Goal: Task Accomplishment & Management: Use online tool/utility

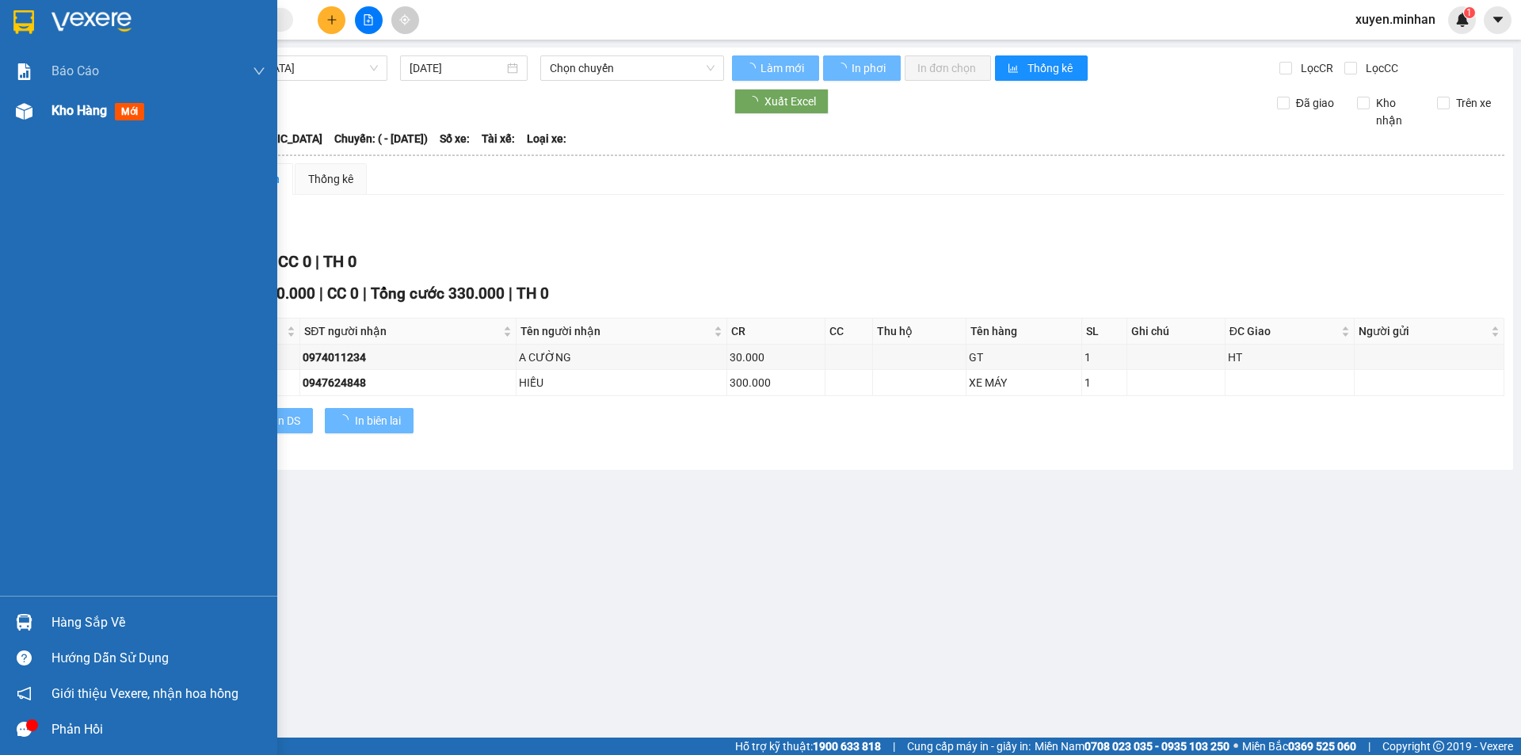
type input "[DATE]"
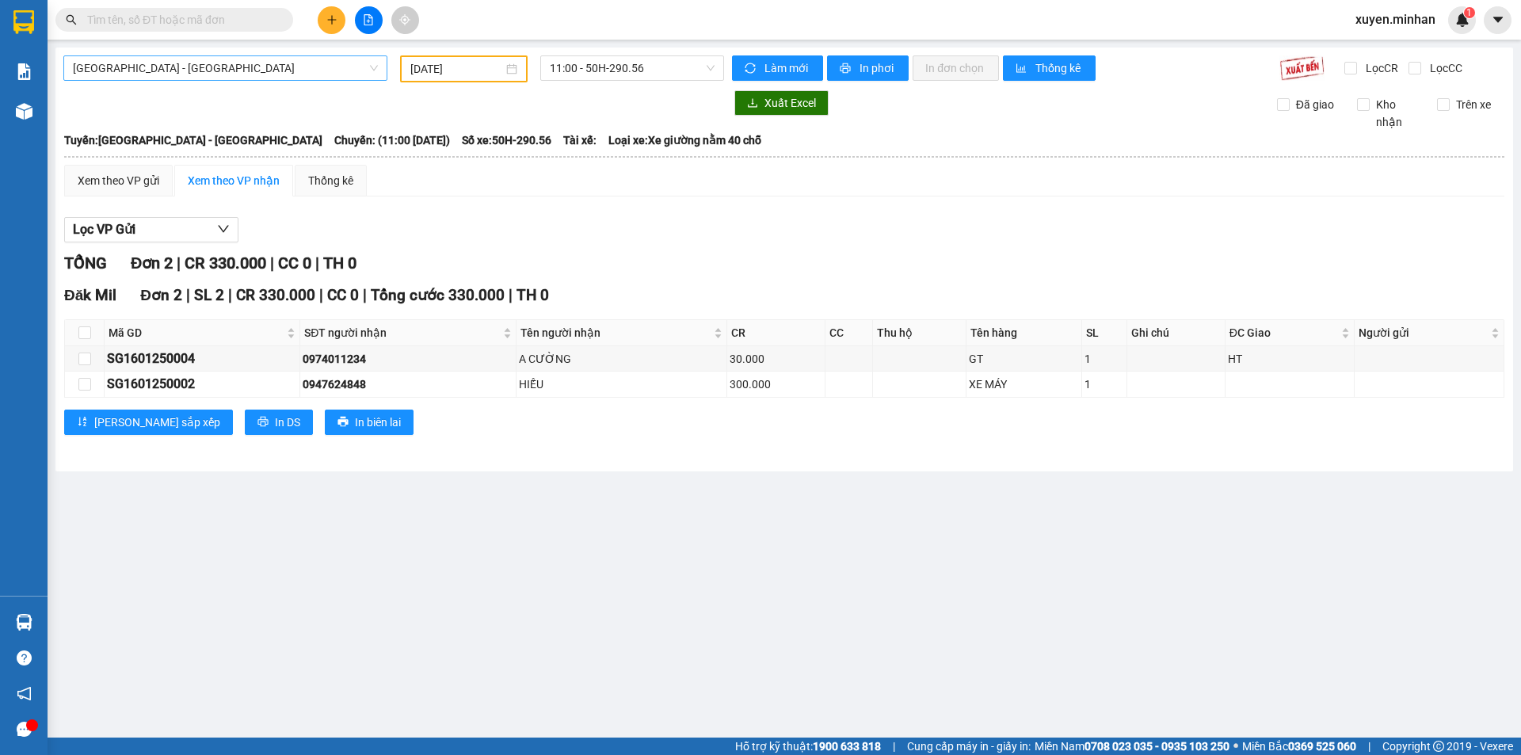
click at [265, 71] on span "[GEOGRAPHIC_DATA] - [GEOGRAPHIC_DATA]" at bounding box center [225, 68] width 305 height 24
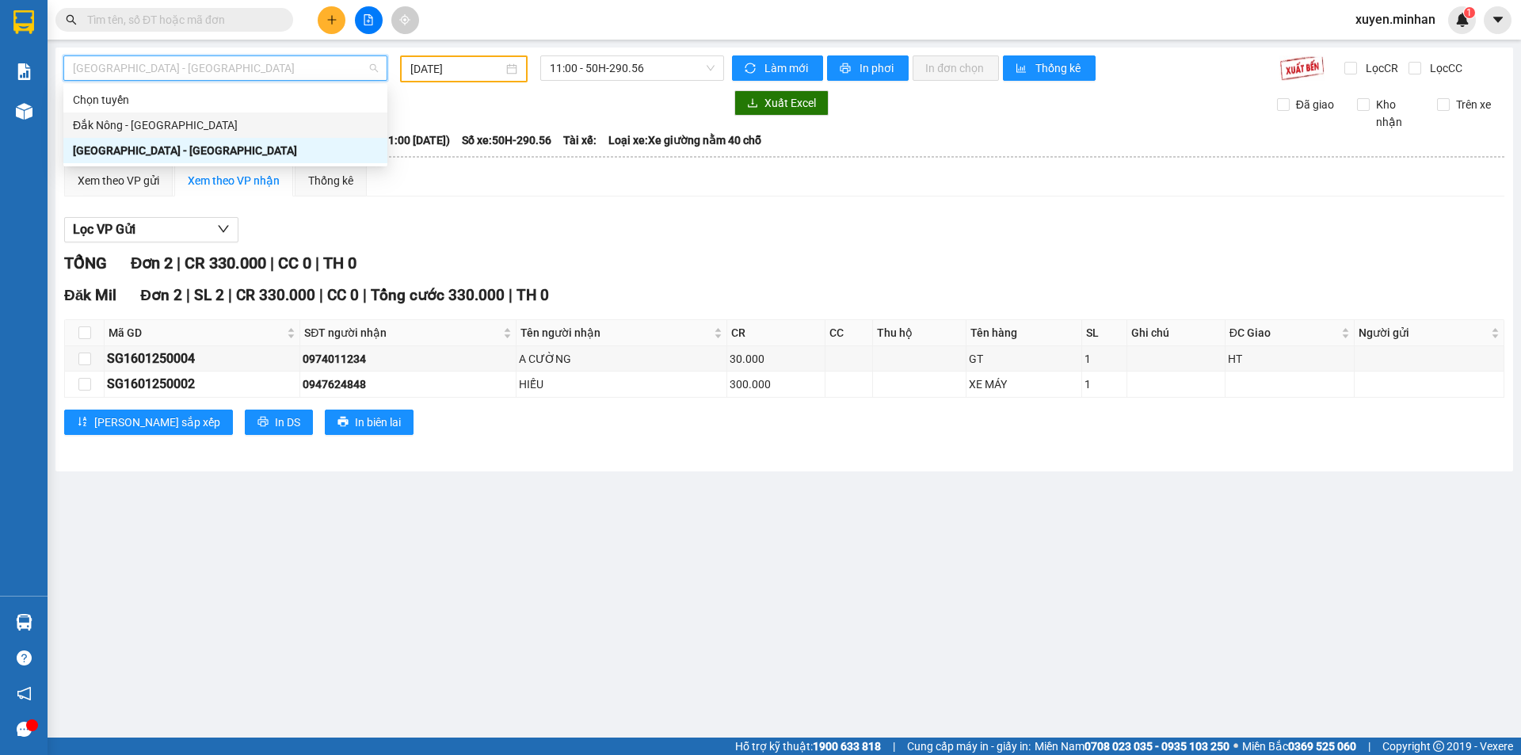
click at [187, 131] on div "Đắk Nông - [GEOGRAPHIC_DATA]" at bounding box center [225, 124] width 305 height 17
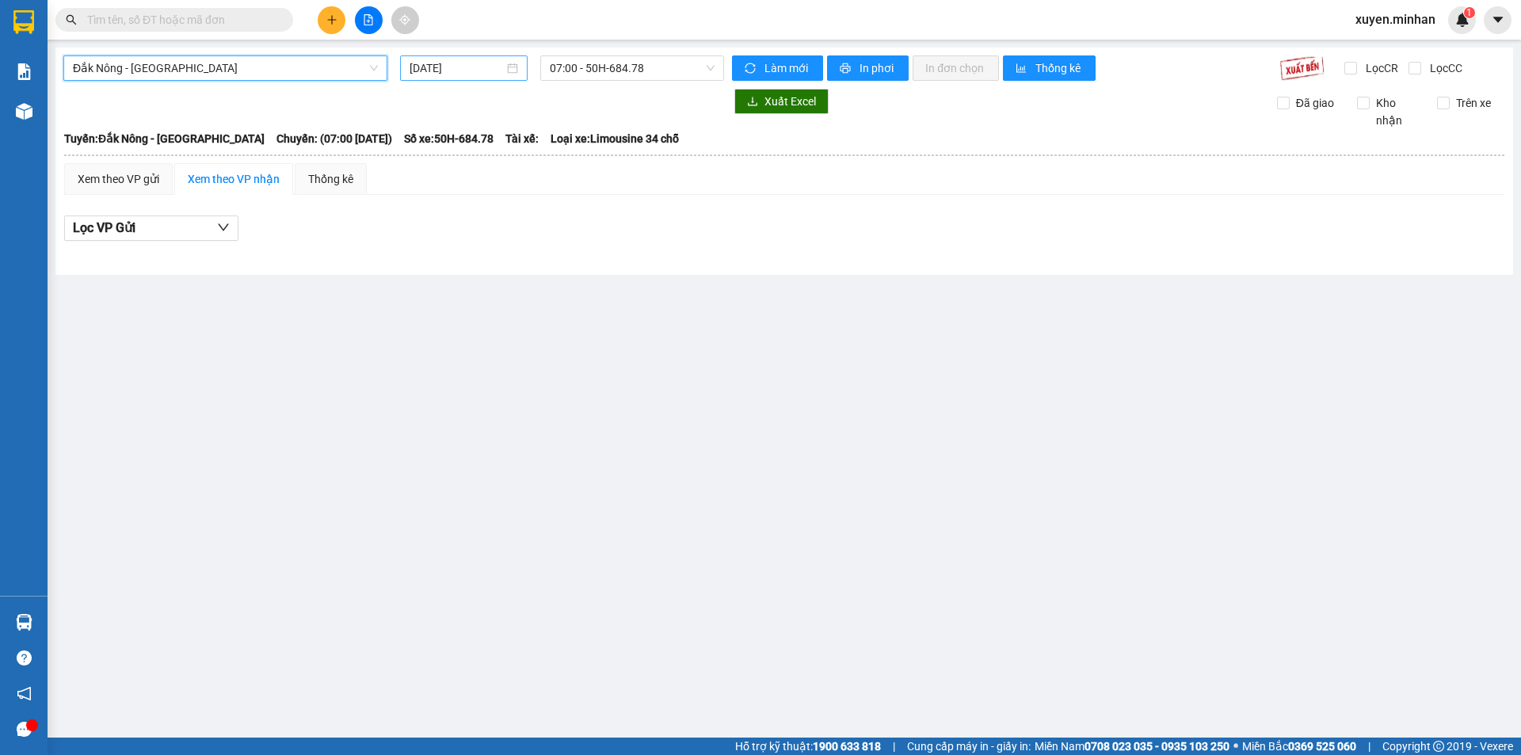
click at [467, 67] on input "[DATE]" at bounding box center [457, 67] width 94 height 17
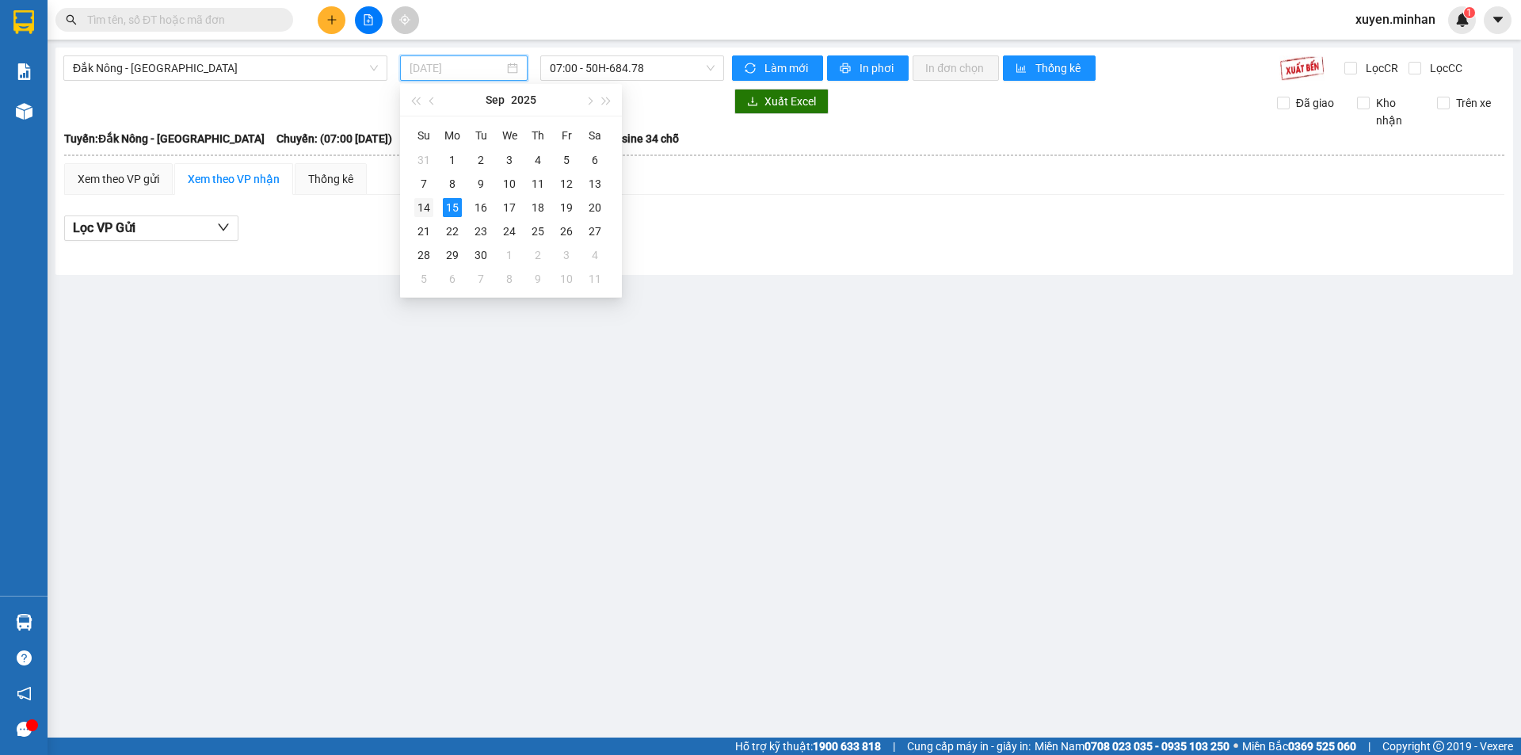
click at [425, 201] on div "14" at bounding box center [423, 207] width 19 height 19
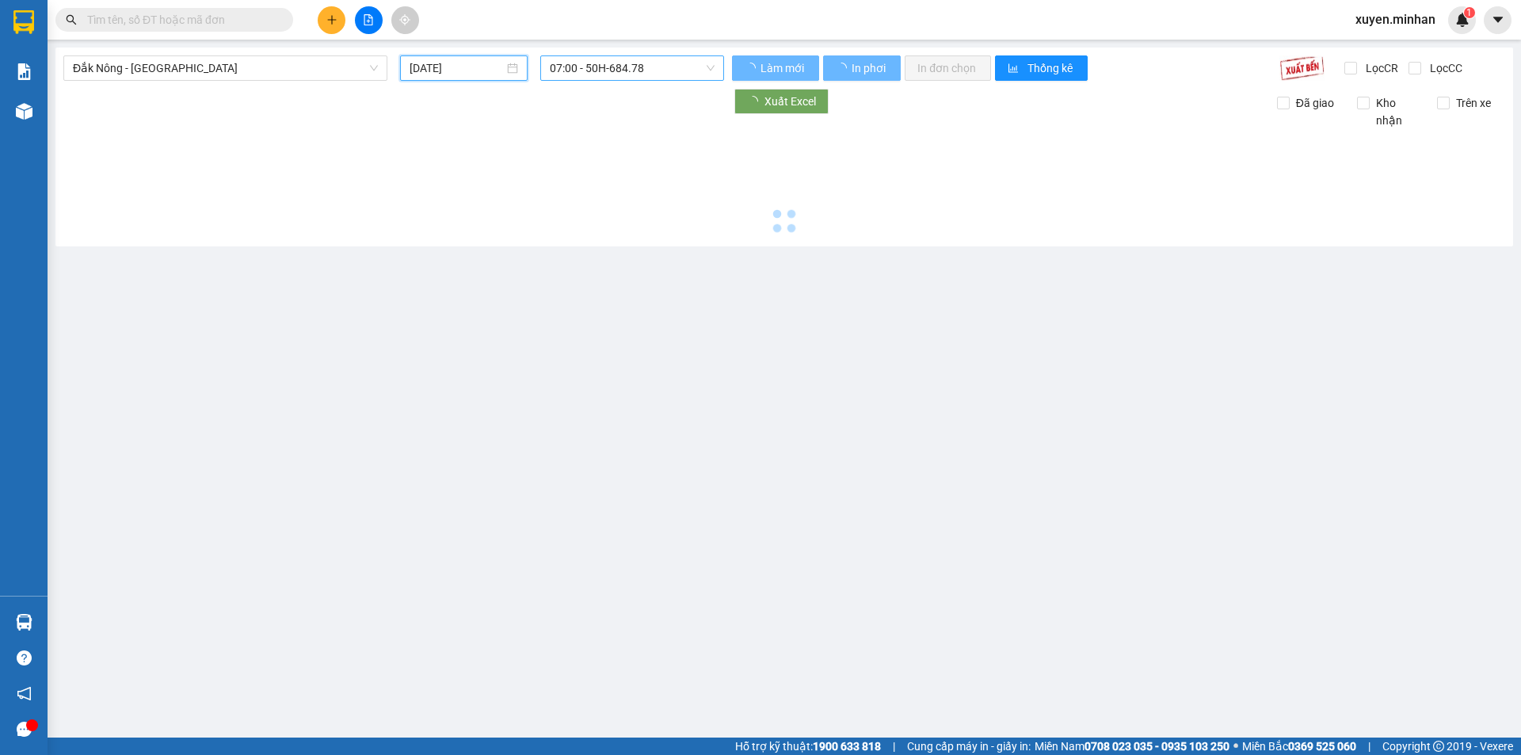
type input "[DATE]"
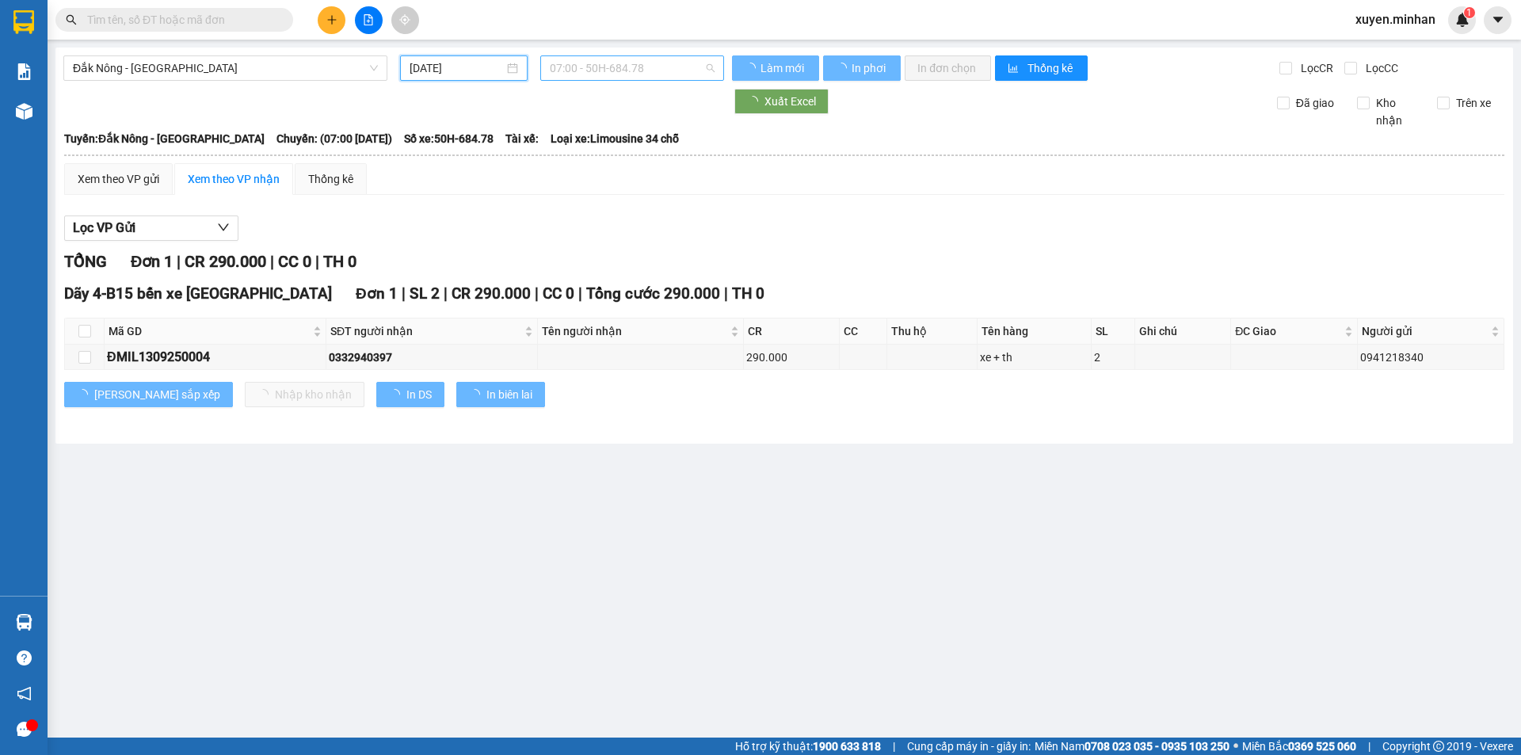
click at [596, 70] on span "07:00 - 50H-684.78" at bounding box center [632, 68] width 165 height 24
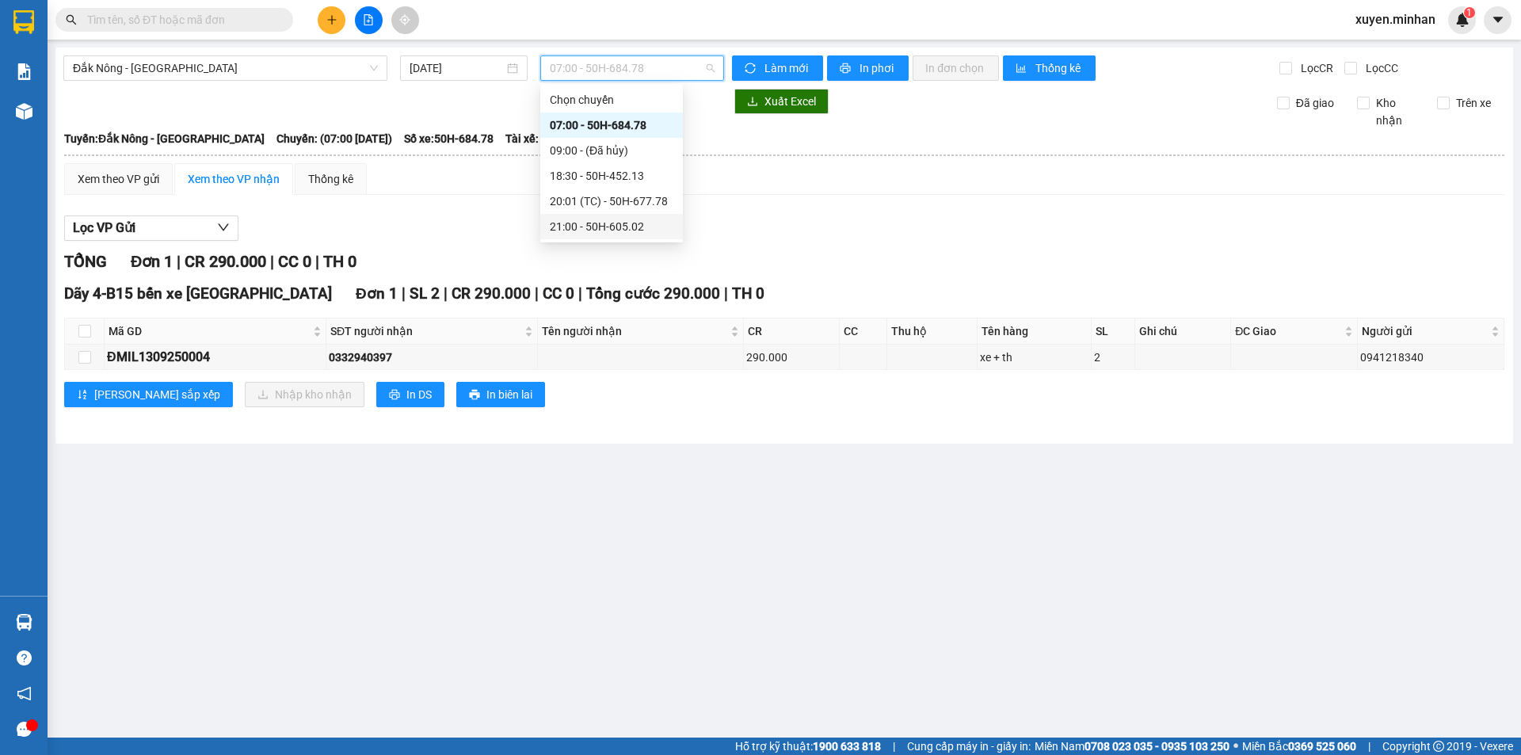
click at [589, 219] on div "21:00 - 50H-605.02" at bounding box center [612, 226] width 124 height 17
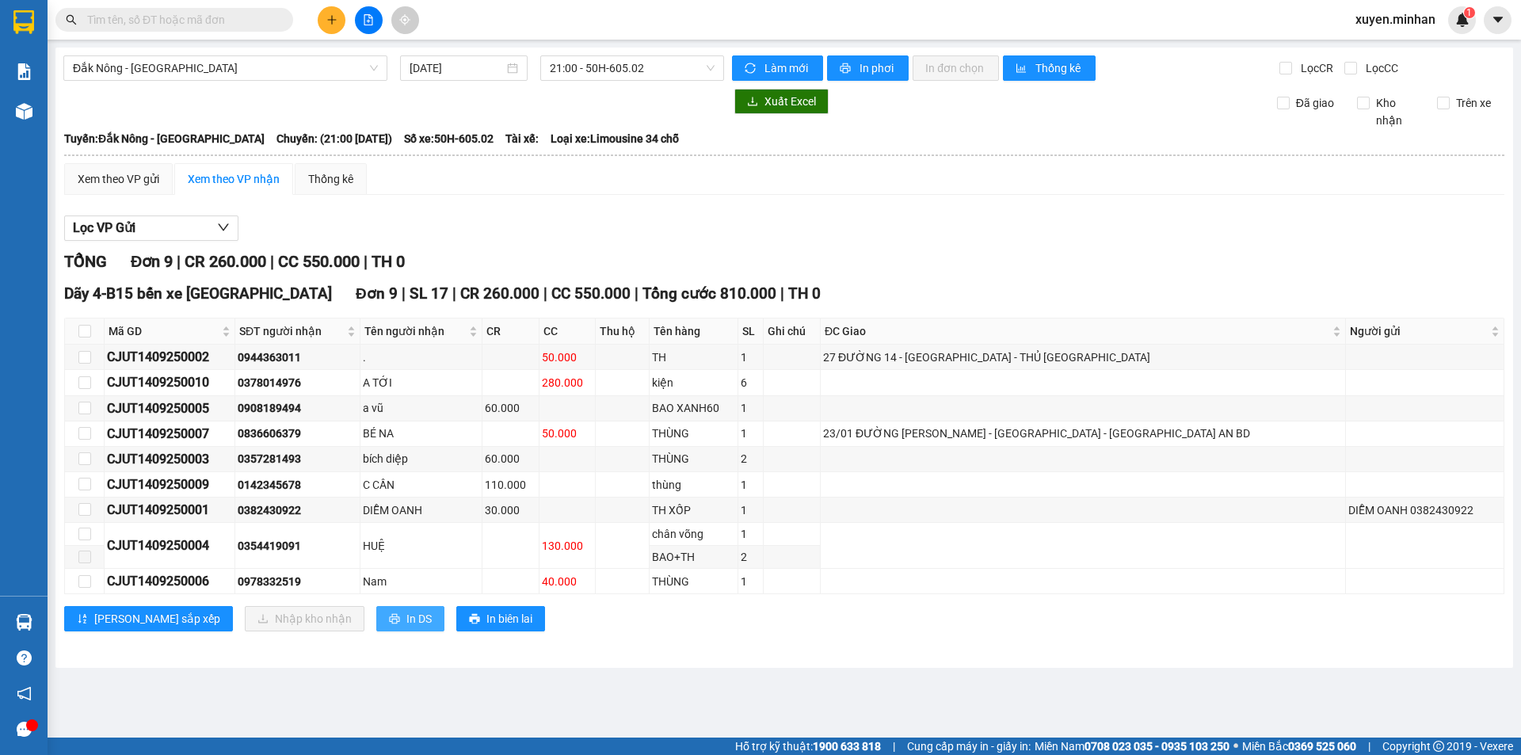
click at [406, 622] on span "In DS" at bounding box center [418, 618] width 25 height 17
click at [83, 331] on input "checkbox" at bounding box center [84, 331] width 13 height 13
checkbox input "true"
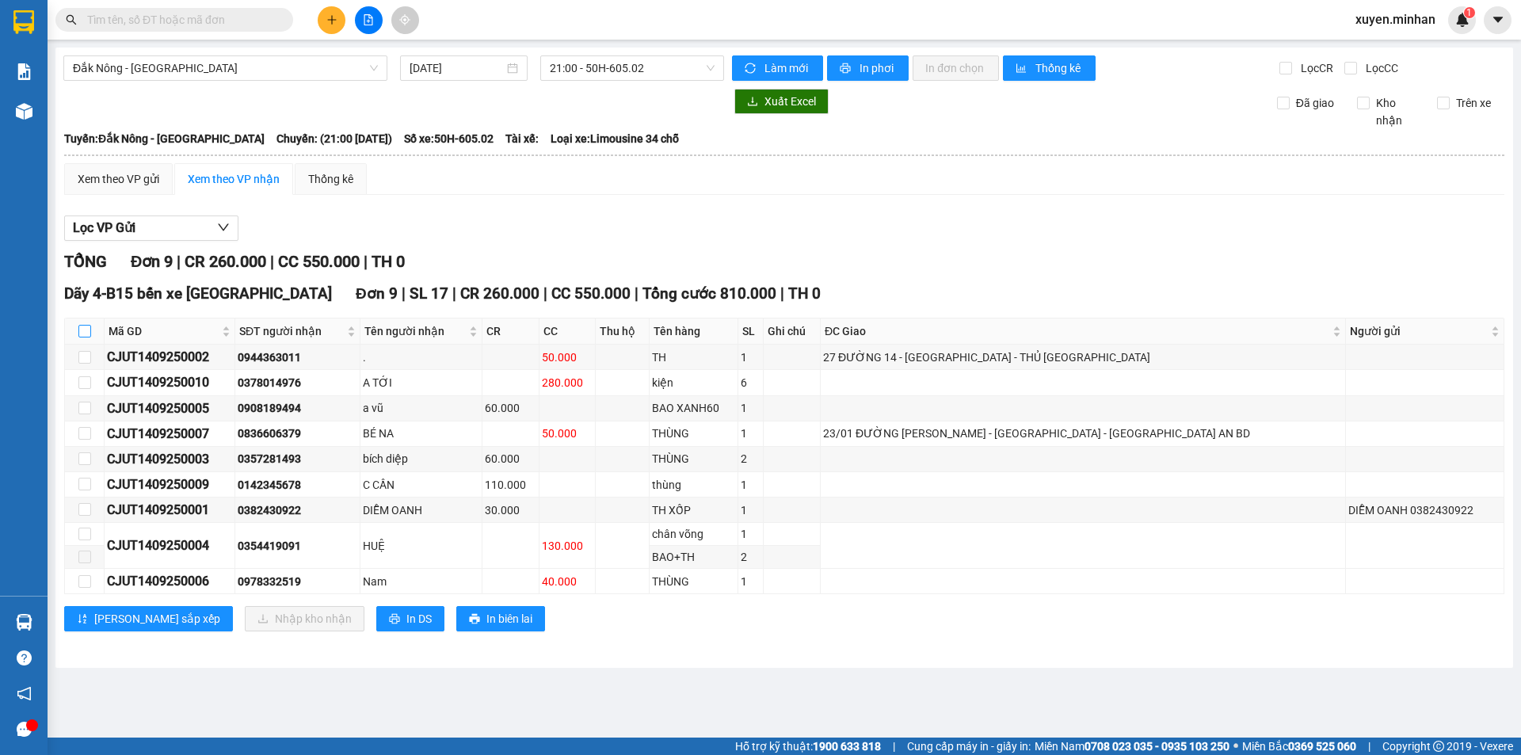
checkbox input "true"
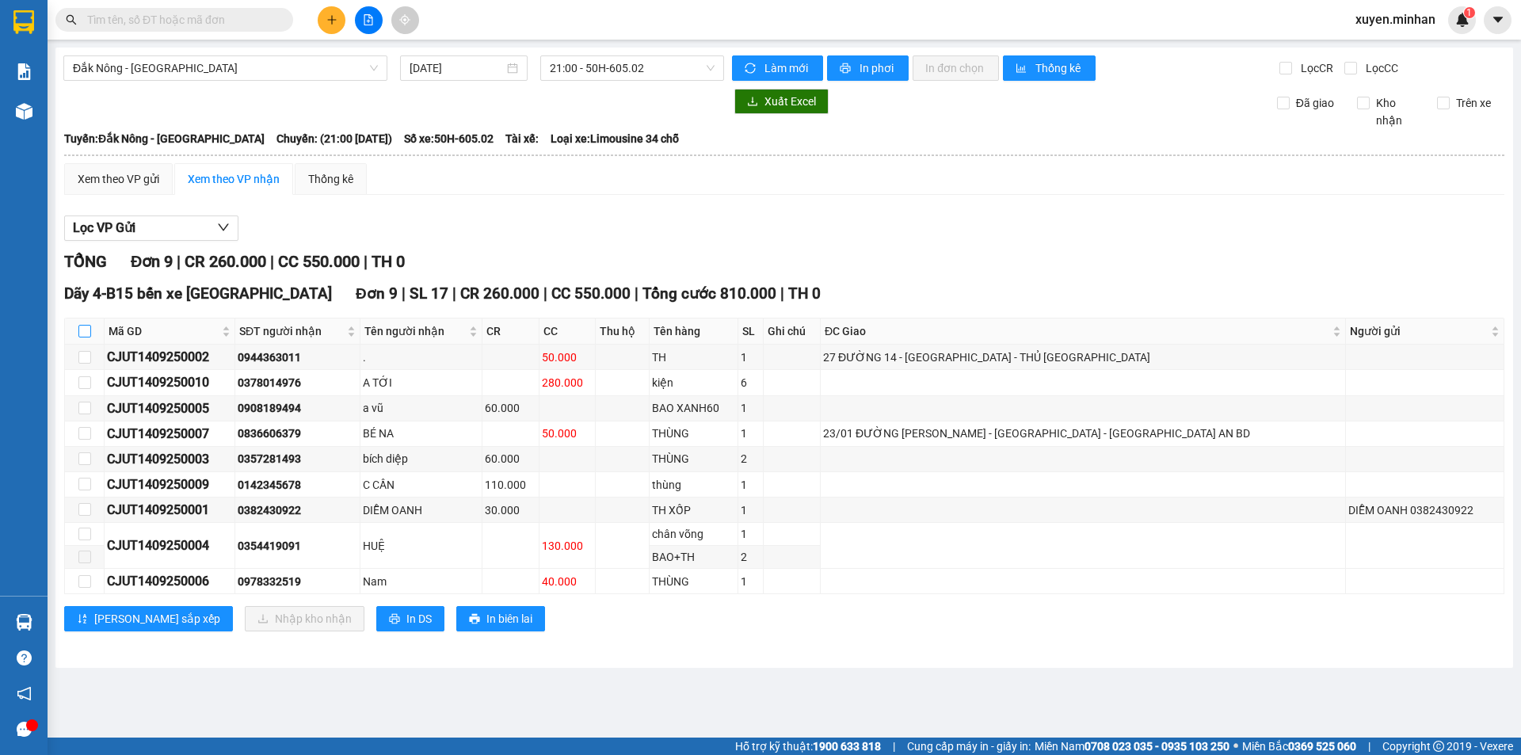
checkbox input "true"
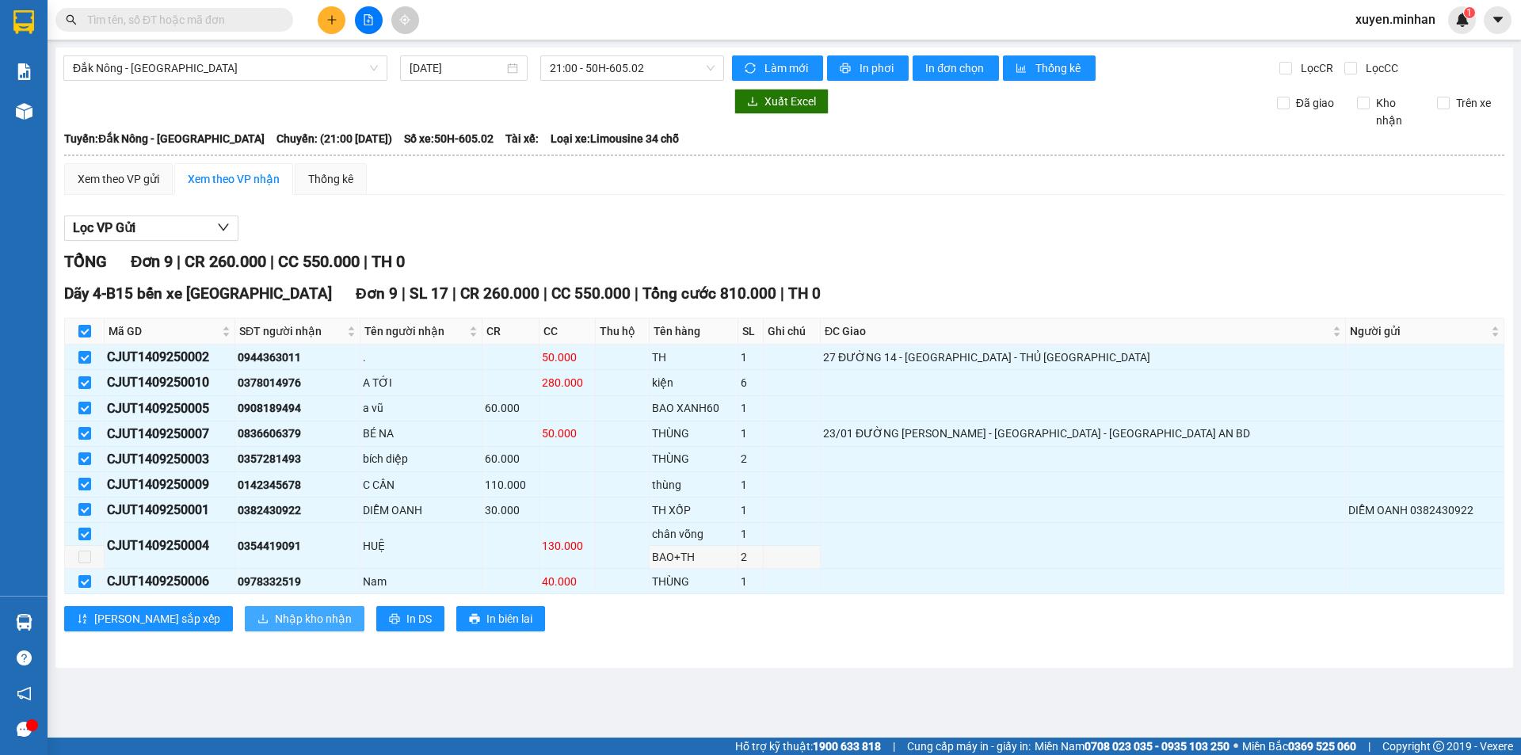
click at [275, 618] on span "Nhập kho nhận" at bounding box center [313, 618] width 77 height 17
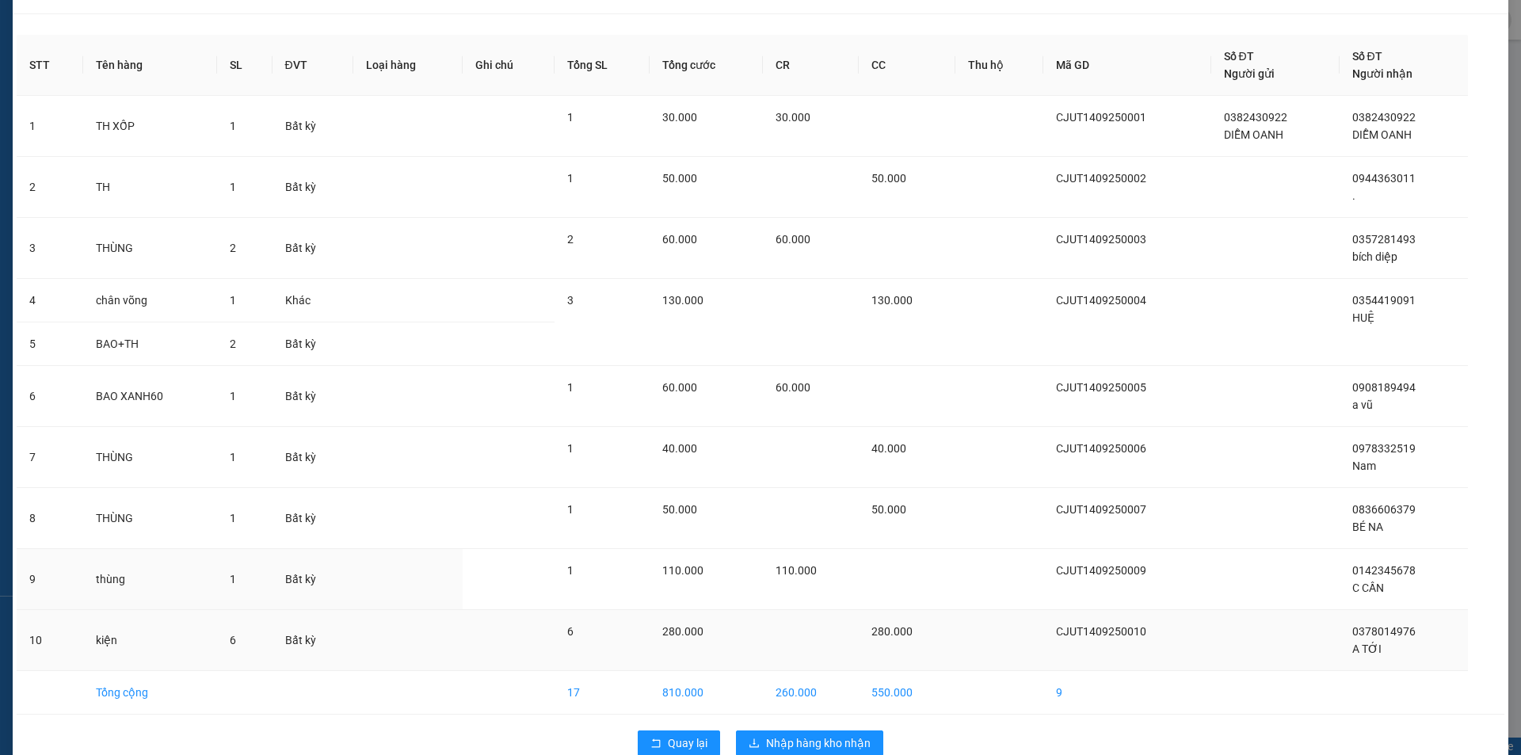
scroll to position [69, 0]
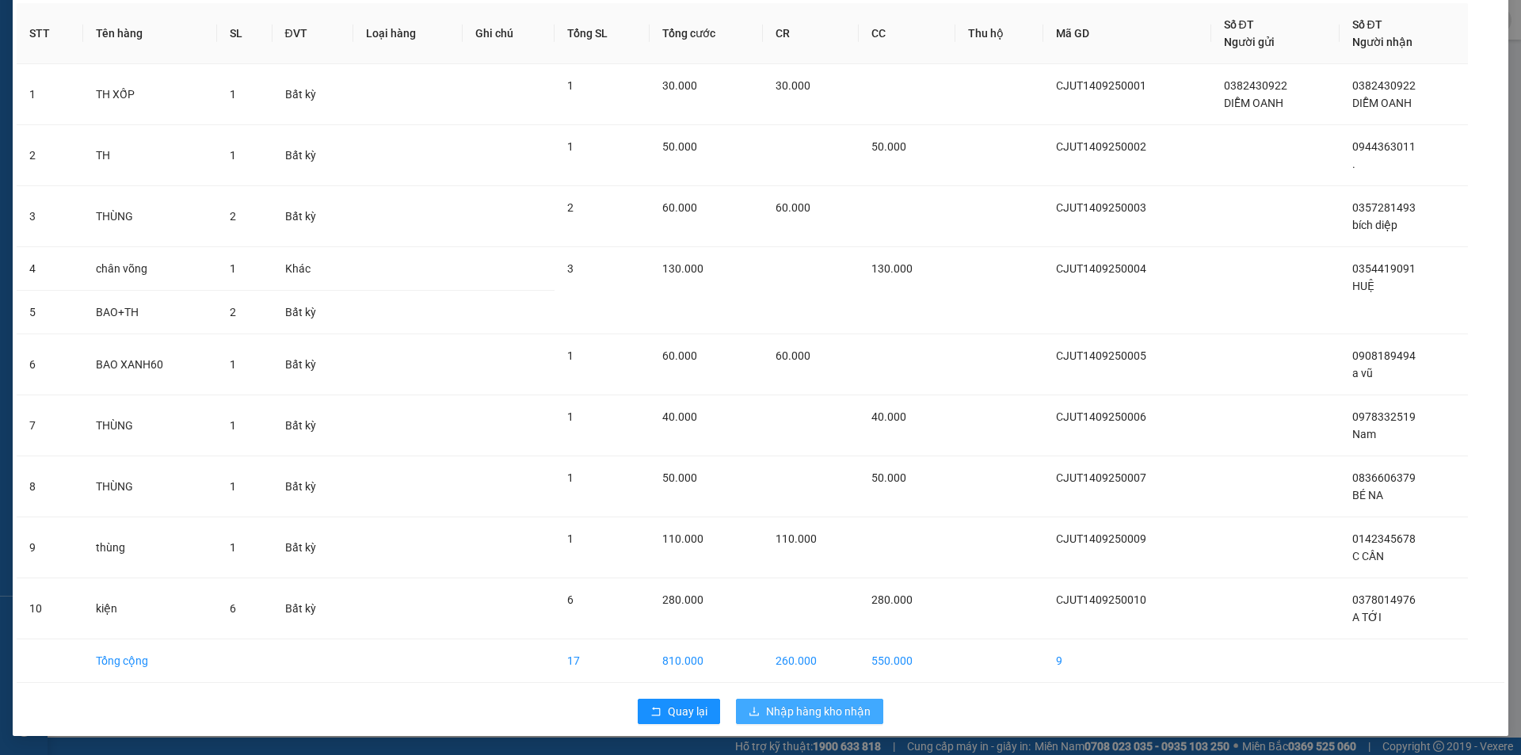
click at [815, 705] on span "Nhập hàng kho nhận" at bounding box center [818, 711] width 105 height 17
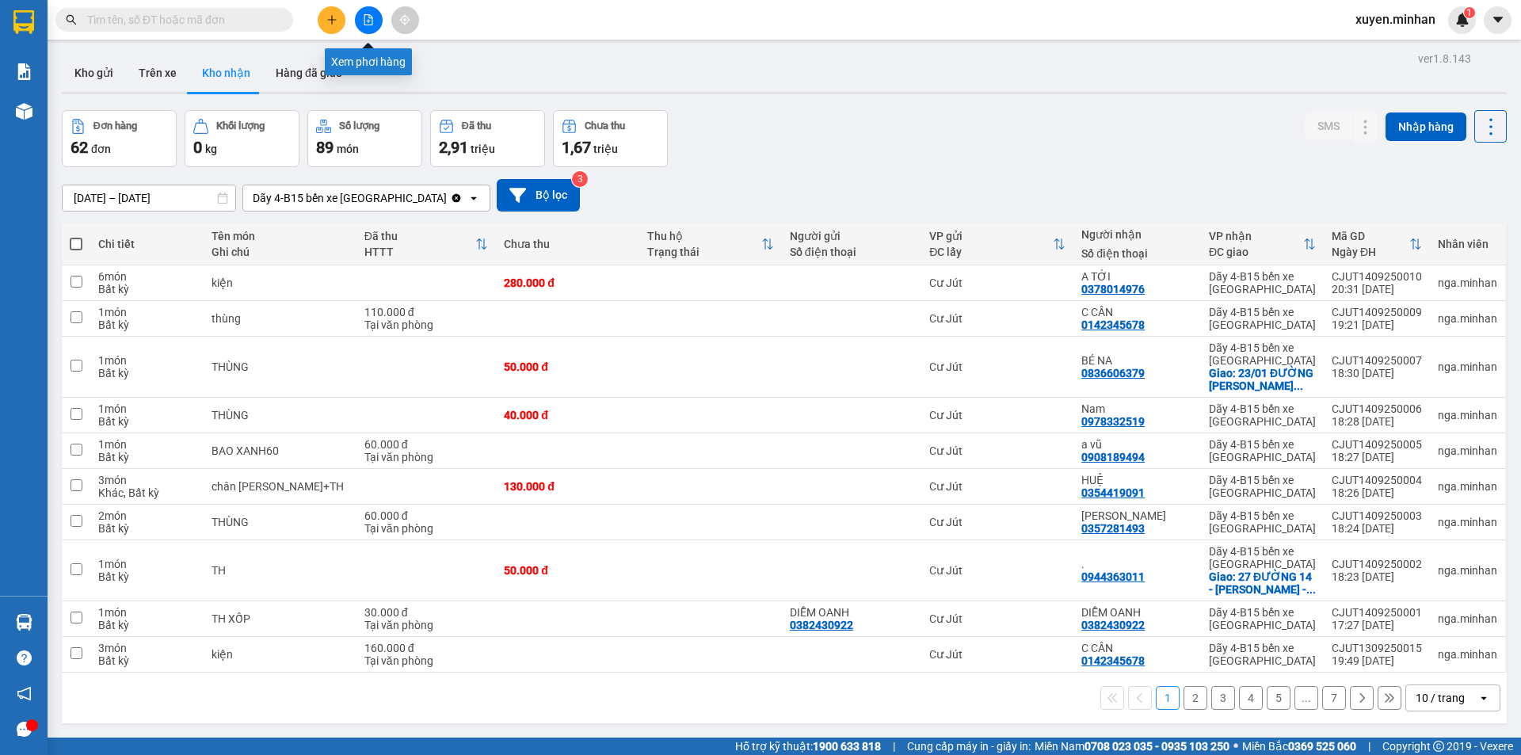
click at [371, 17] on icon "file-add" at bounding box center [368, 19] width 11 height 11
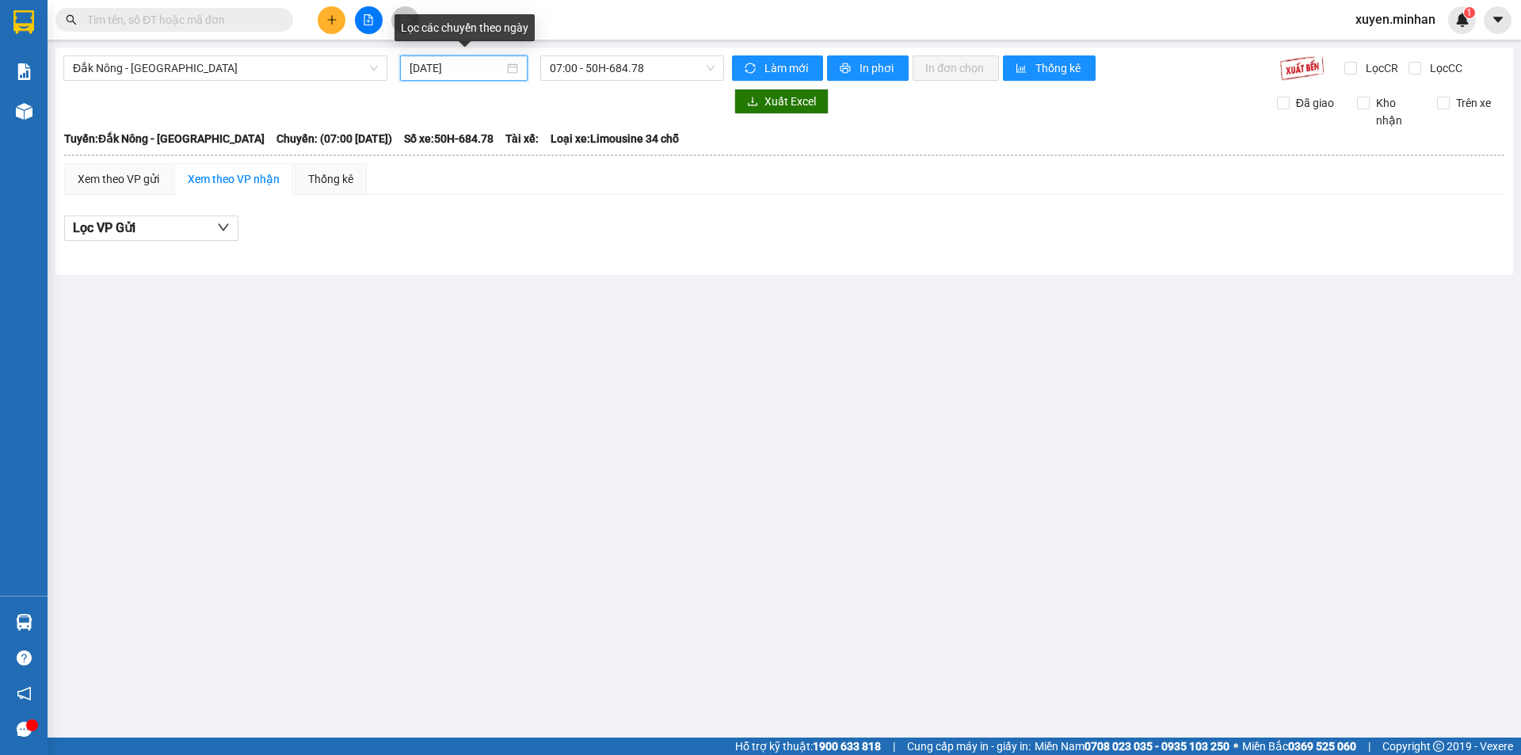
click at [456, 67] on input "[DATE]" at bounding box center [457, 67] width 94 height 17
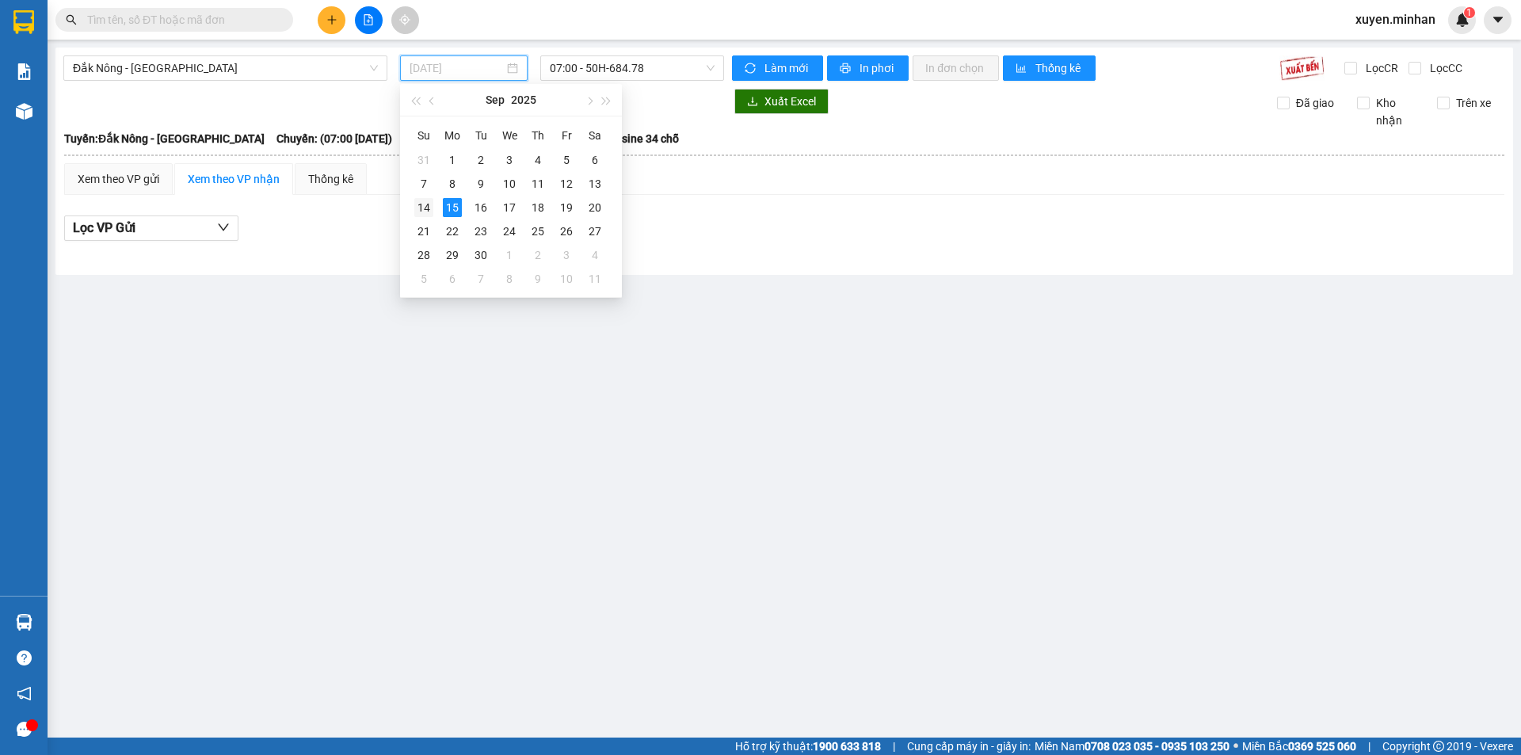
click at [422, 205] on div "14" at bounding box center [423, 207] width 19 height 19
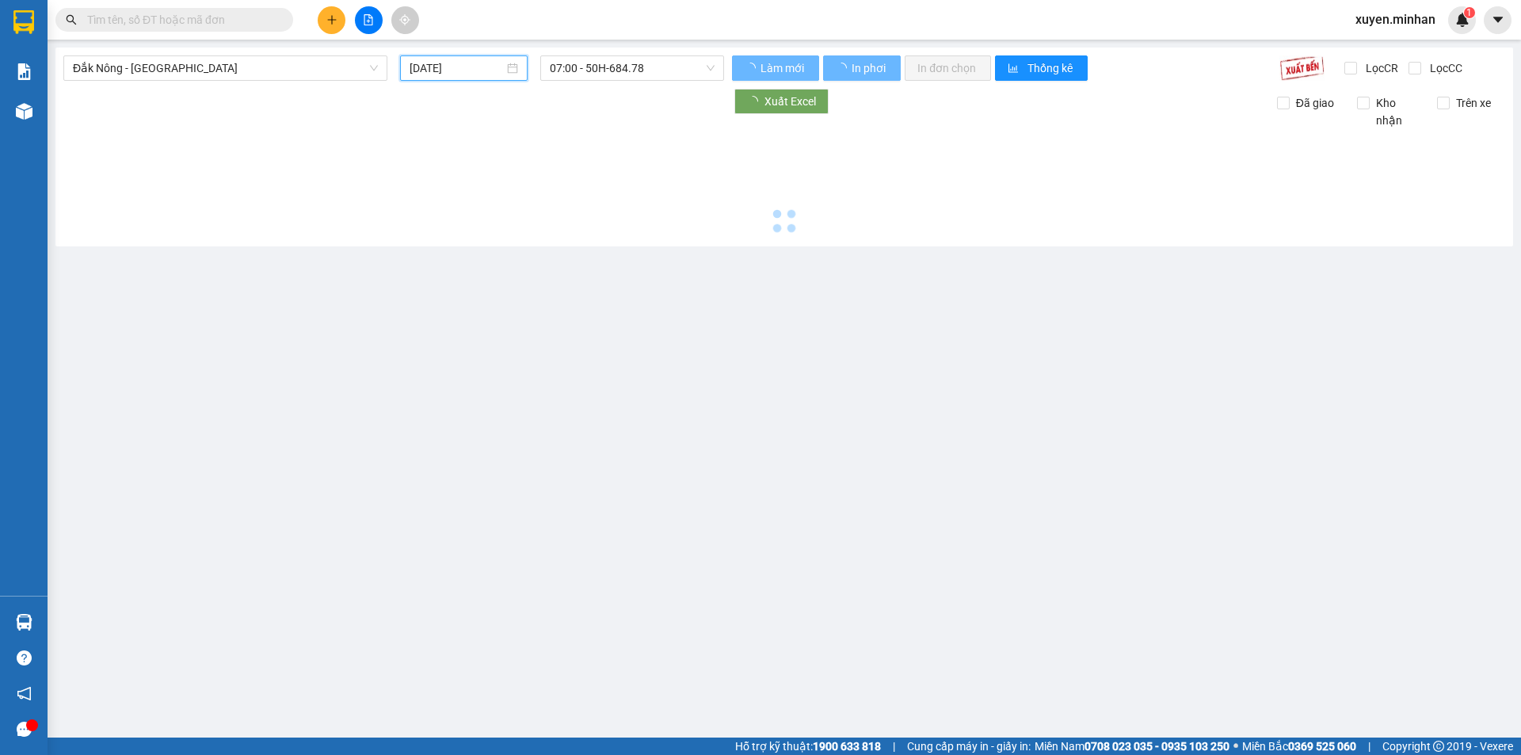
type input "[DATE]"
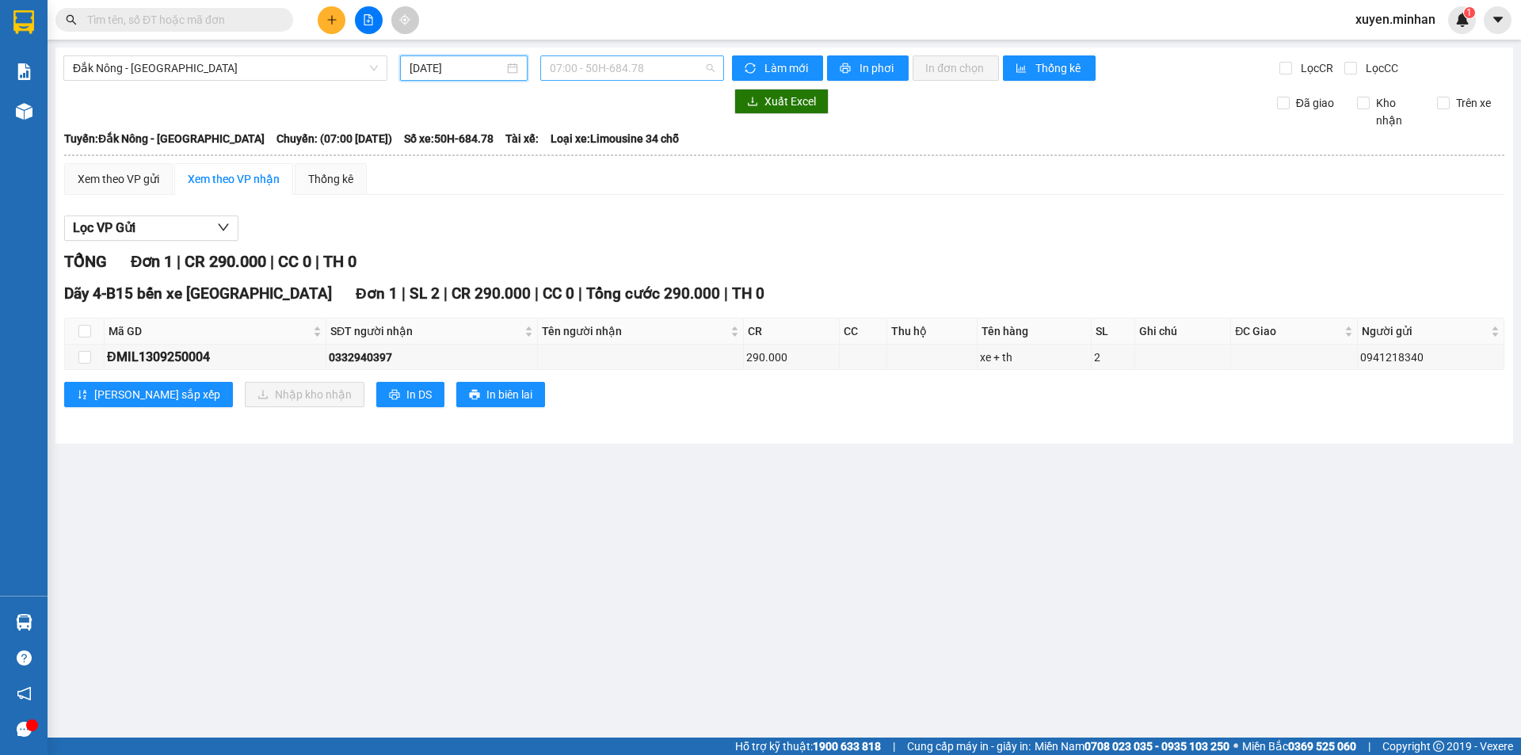
click at [604, 70] on span "07:00 - 50H-684.78" at bounding box center [632, 68] width 165 height 24
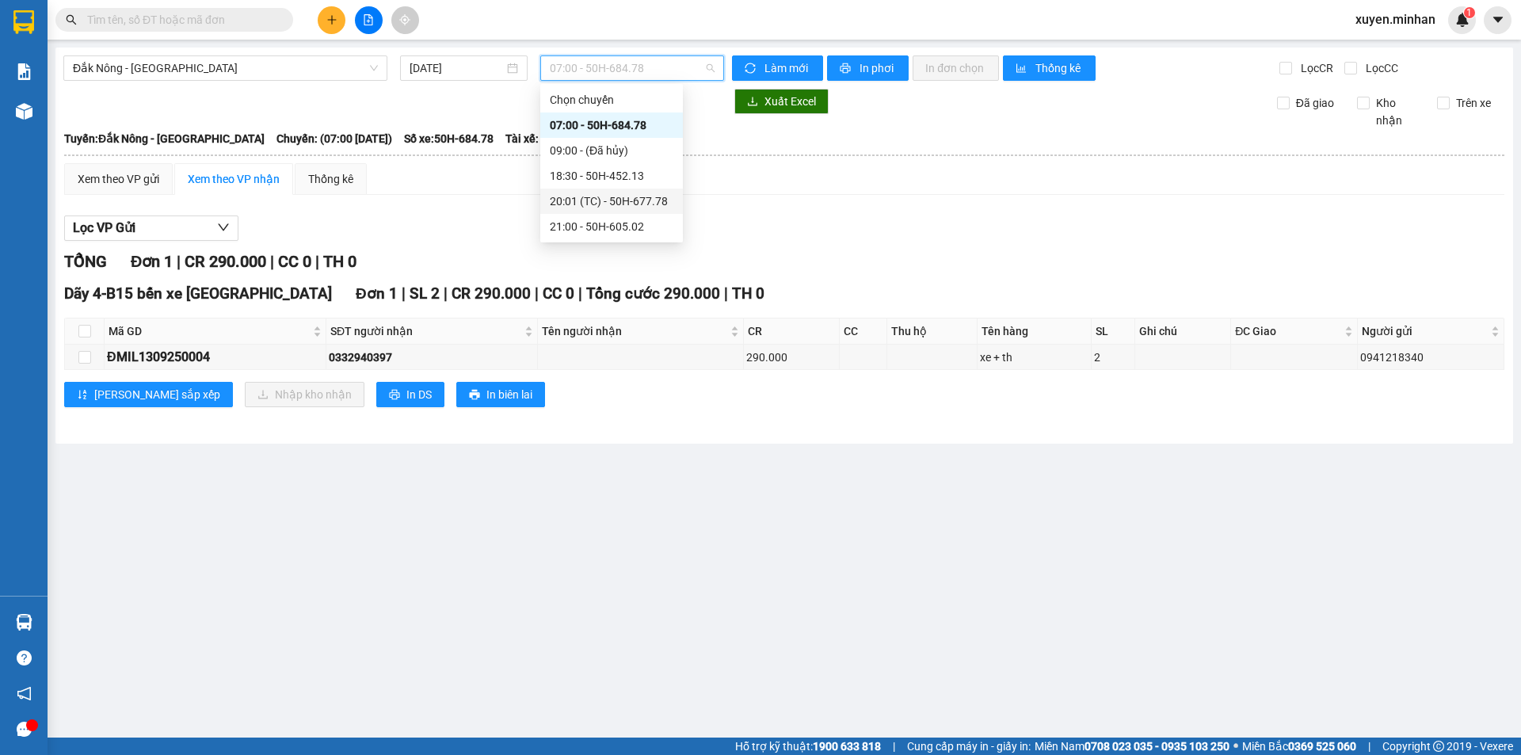
click at [603, 197] on div "20:01 (TC) - 50H-677.78" at bounding box center [612, 201] width 124 height 17
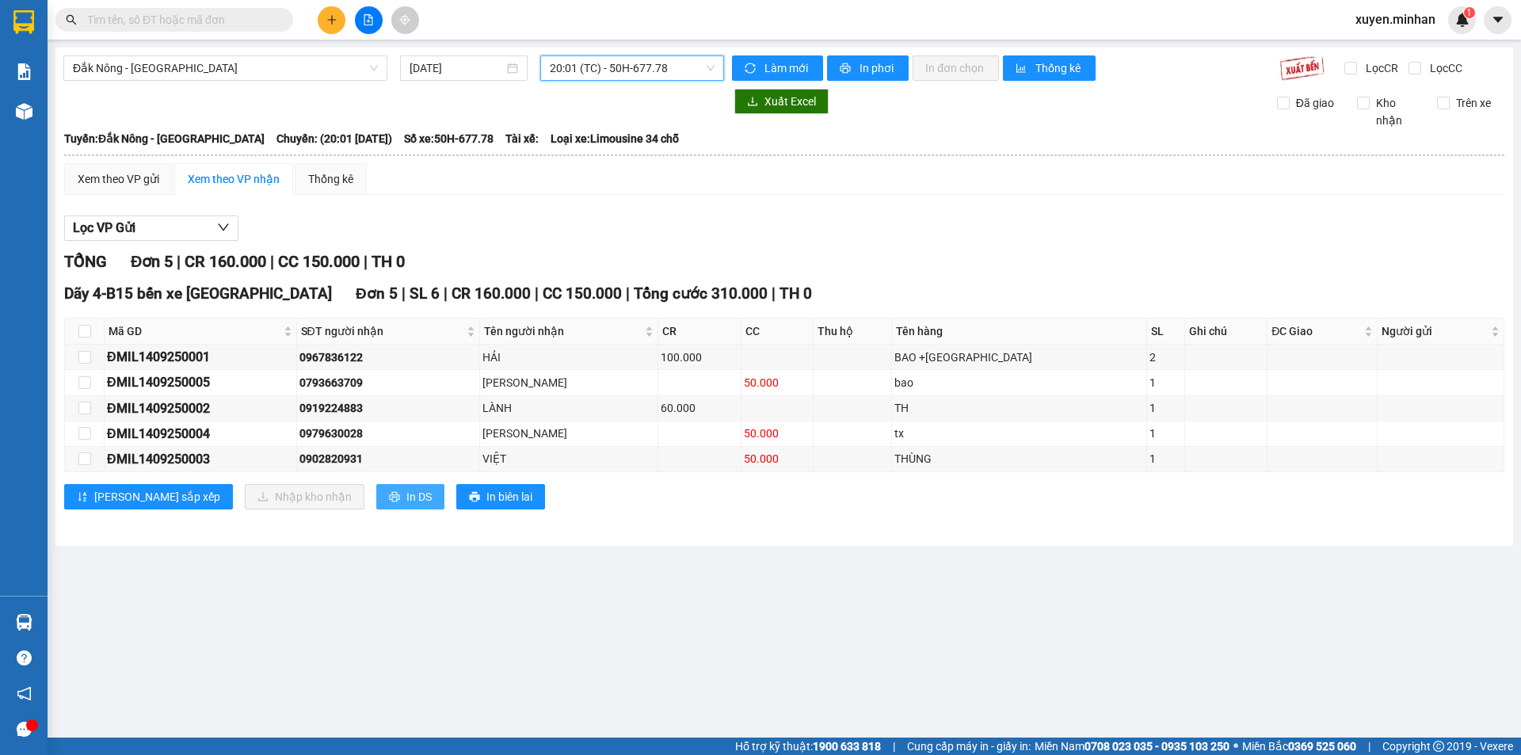
click at [406, 488] on span "In DS" at bounding box center [418, 496] width 25 height 17
click at [83, 331] on input "checkbox" at bounding box center [84, 331] width 13 height 13
checkbox input "true"
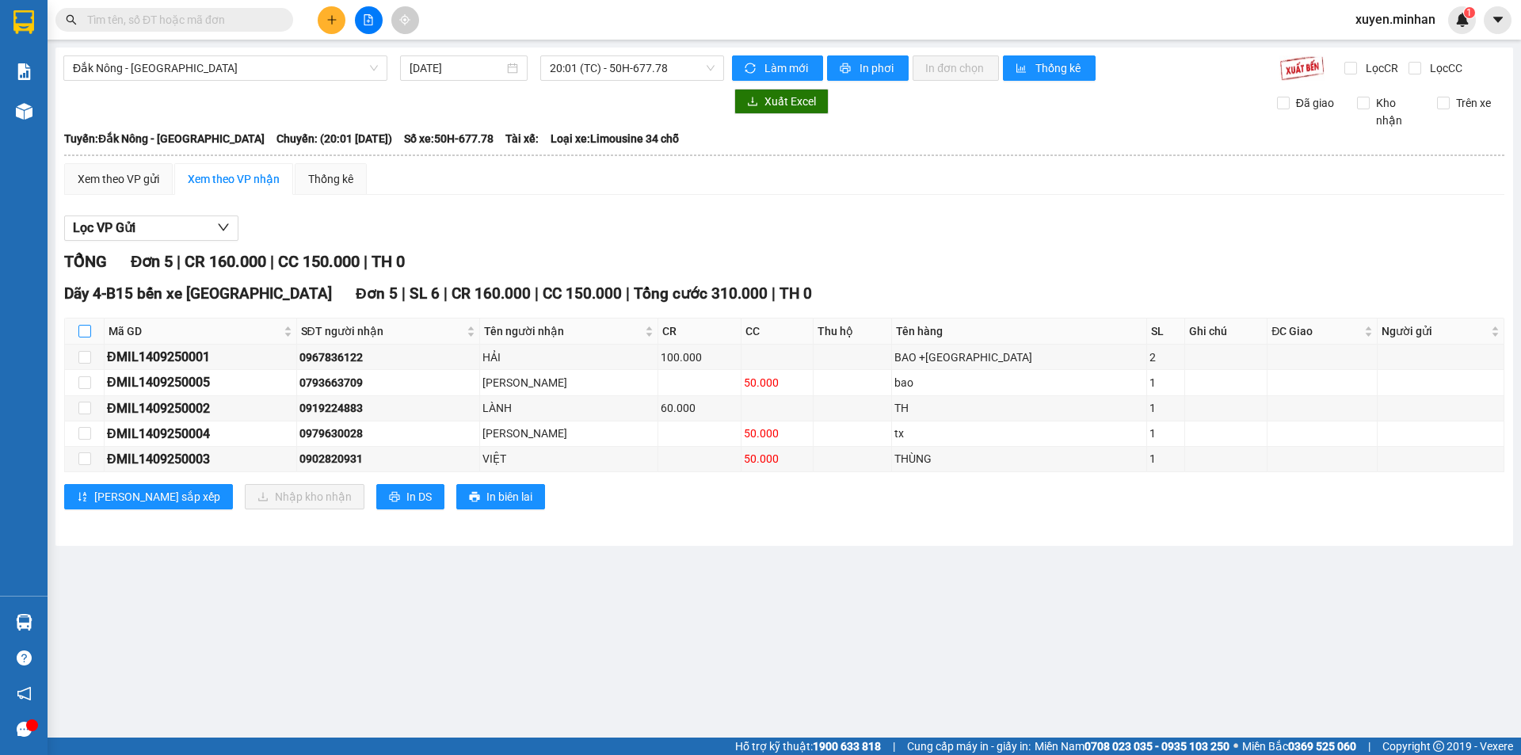
checkbox input "true"
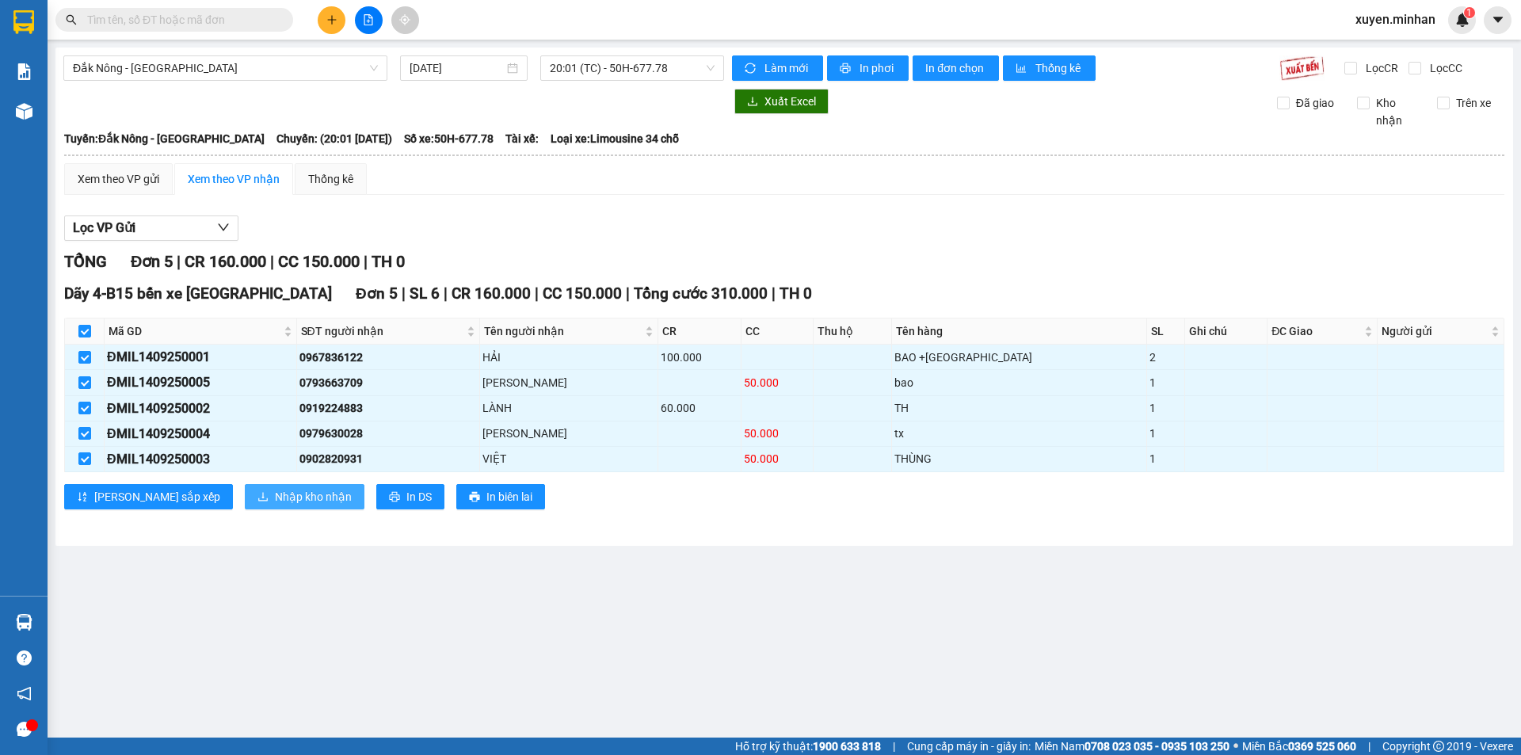
click at [275, 493] on span "Nhập kho nhận" at bounding box center [313, 496] width 77 height 17
